Goal: Transaction & Acquisition: Purchase product/service

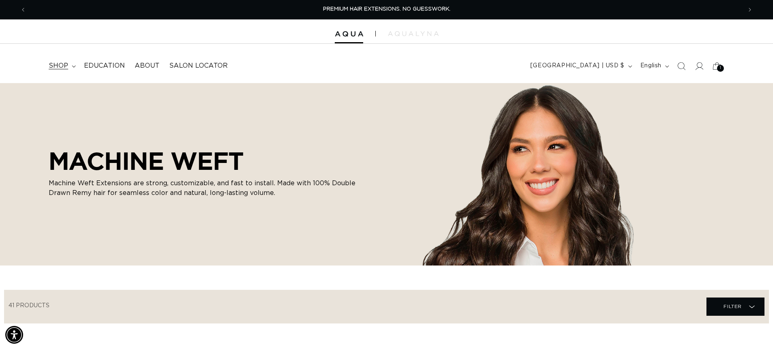
click at [67, 66] on span "shop" at bounding box center [58, 66] width 19 height 9
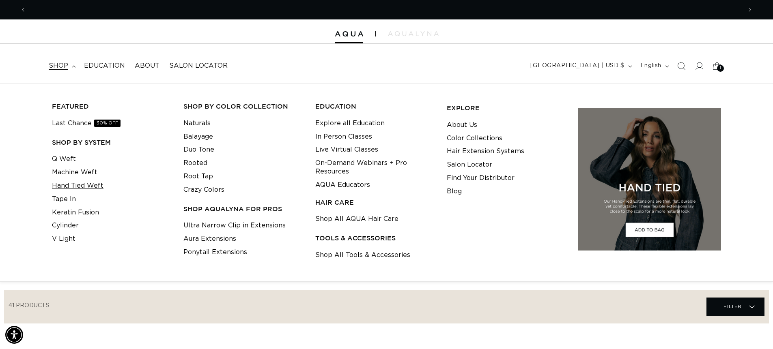
scroll to position [0, 715]
click at [71, 174] on link "Machine Weft" at bounding box center [74, 172] width 45 height 13
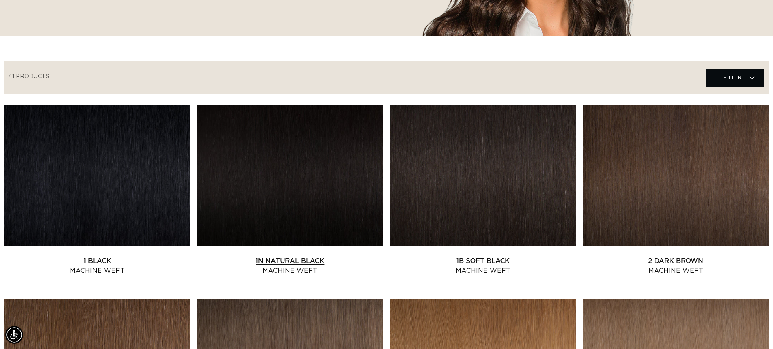
scroll to position [243, 0]
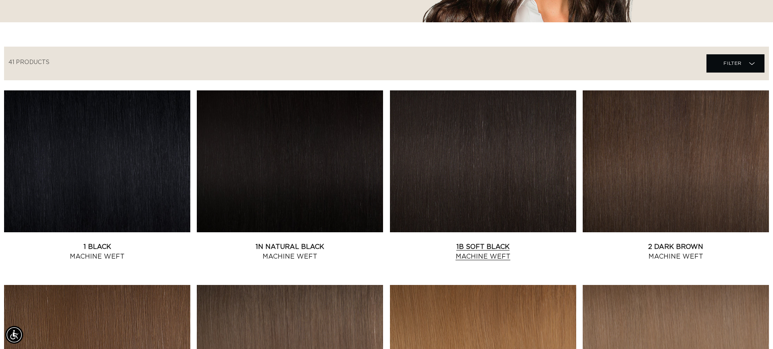
click at [492, 242] on link "1B Soft Black Machine Weft" at bounding box center [483, 251] width 186 height 19
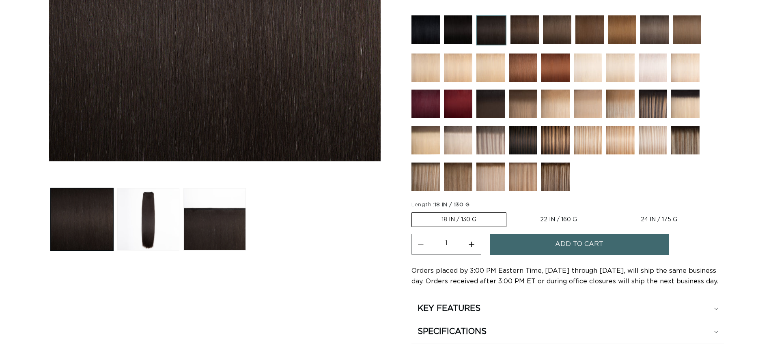
scroll to position [243, 0]
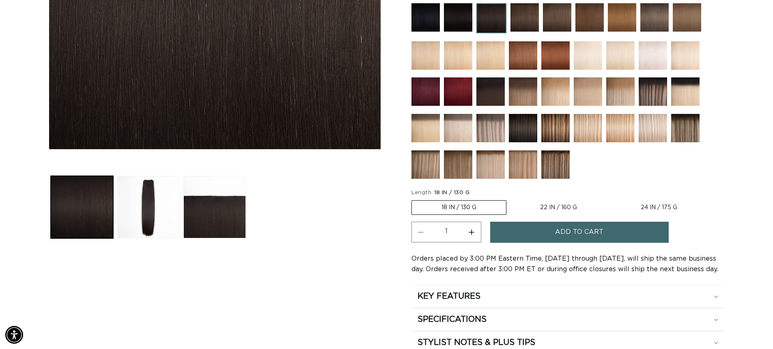
click at [540, 208] on label "22 IN / 160 G Variant sold out or unavailable" at bounding box center [558, 208] width 96 height 14
click at [511, 199] on input "22 IN / 160 G Variant sold out or unavailable" at bounding box center [510, 199] width 0 height 0
radio input "true"
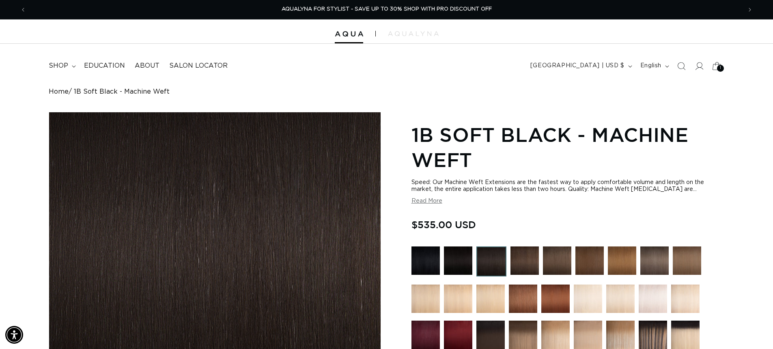
click at [720, 66] on span "1" at bounding box center [721, 68] width 2 height 7
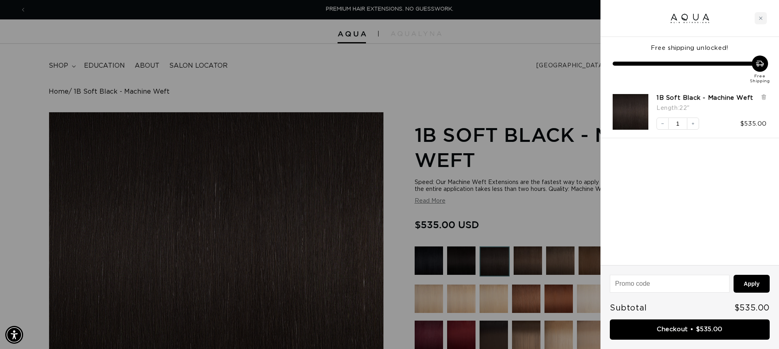
click at [693, 327] on link "Checkout • $535.00" at bounding box center [690, 330] width 160 height 21
